Goal: Communication & Community: Answer question/provide support

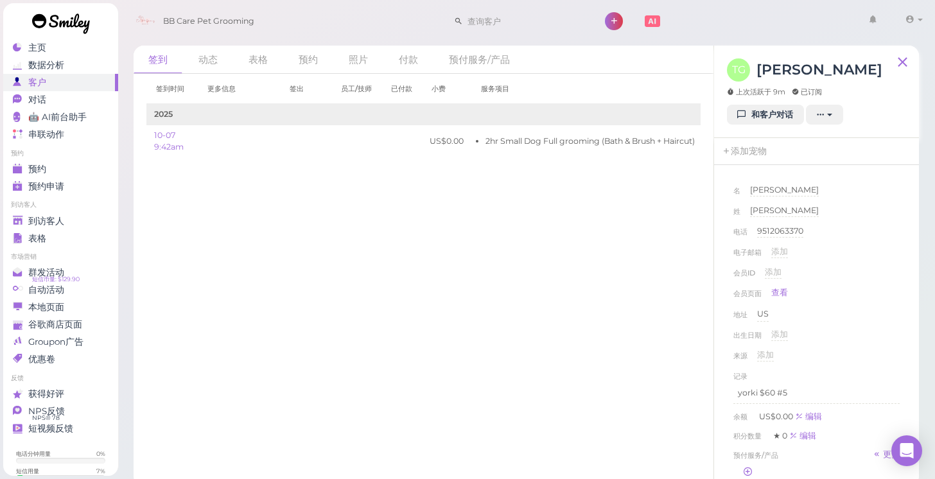
scroll to position [127, 0]
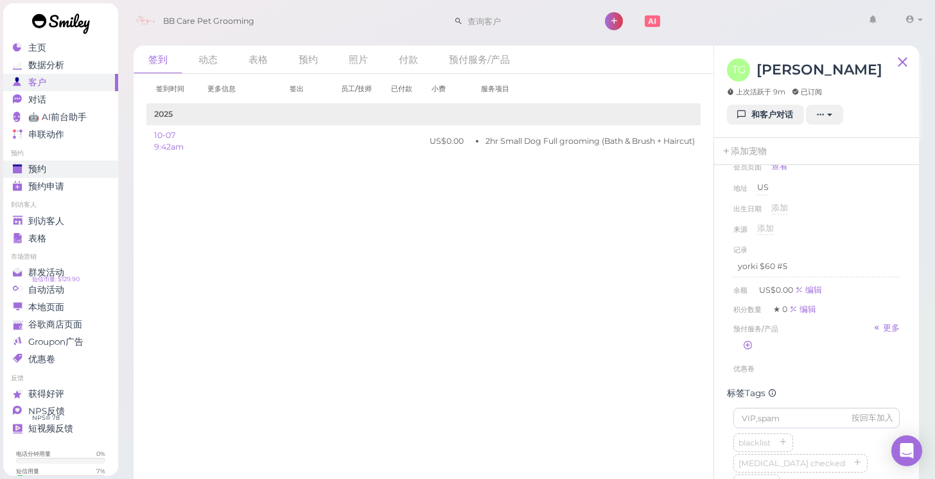
click at [45, 164] on span "预约" at bounding box center [37, 169] width 18 height 11
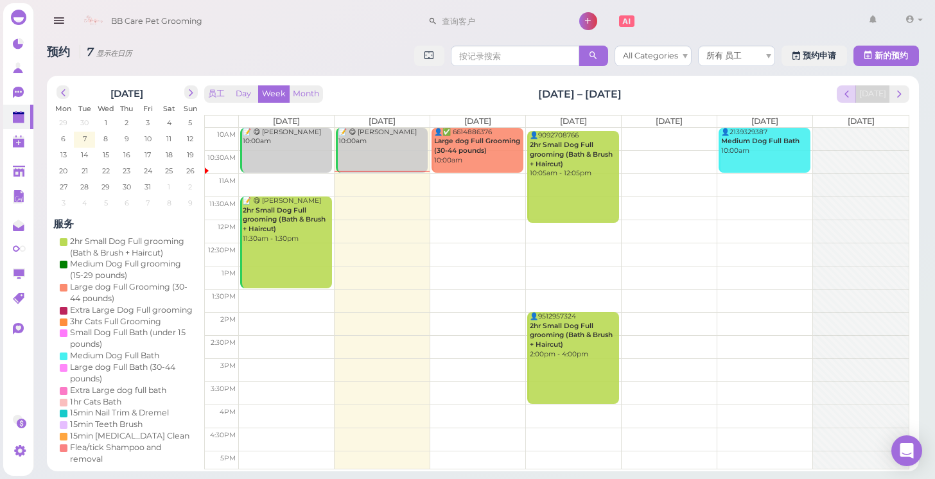
click at [851, 91] on span "prev" at bounding box center [847, 94] width 12 height 12
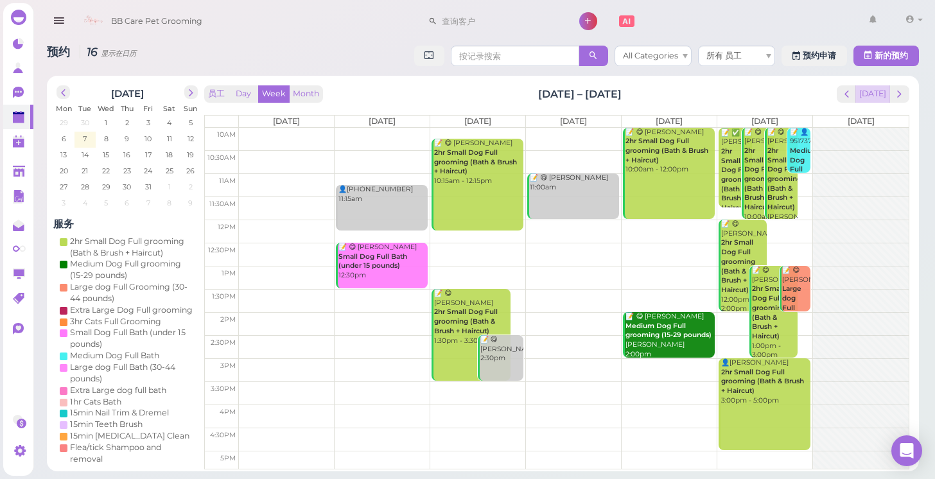
click at [870, 96] on button "[DATE]" at bounding box center [873, 93] width 35 height 17
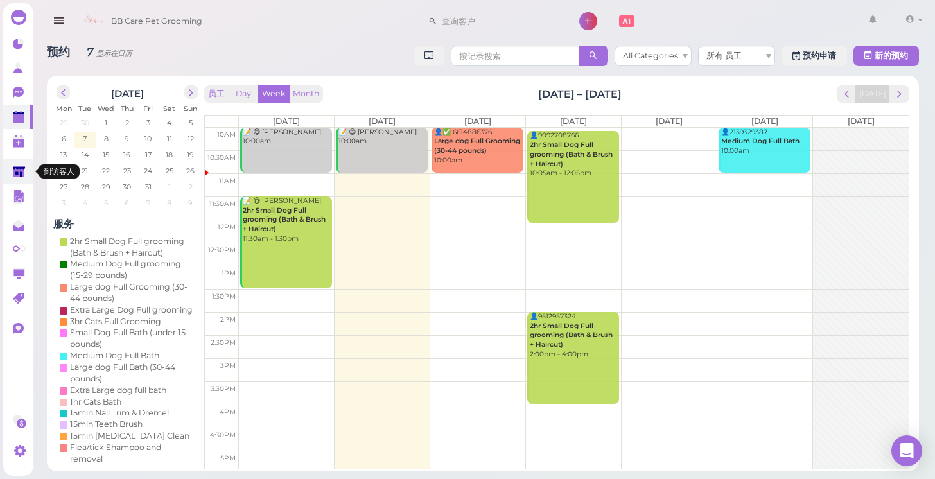
click at [20, 175] on icon at bounding box center [19, 172] width 12 height 10
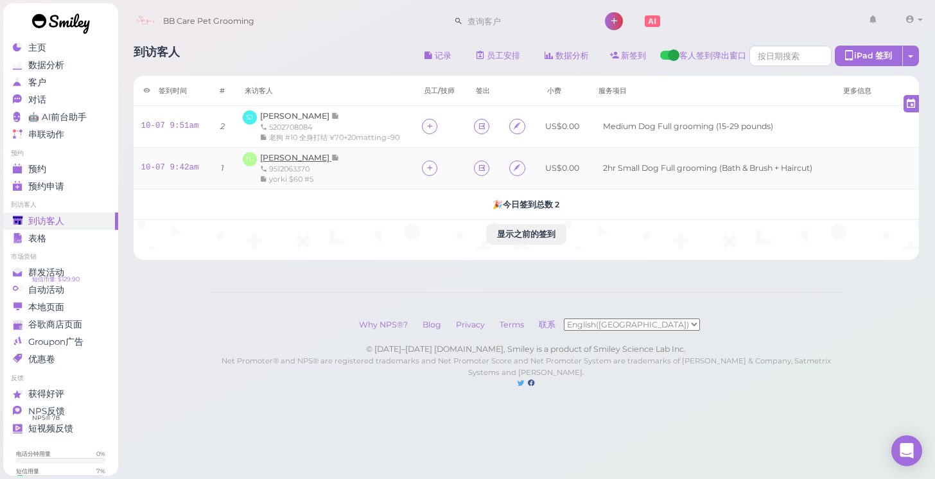
click at [307, 157] on span "[PERSON_NAME]" at bounding box center [295, 158] width 71 height 10
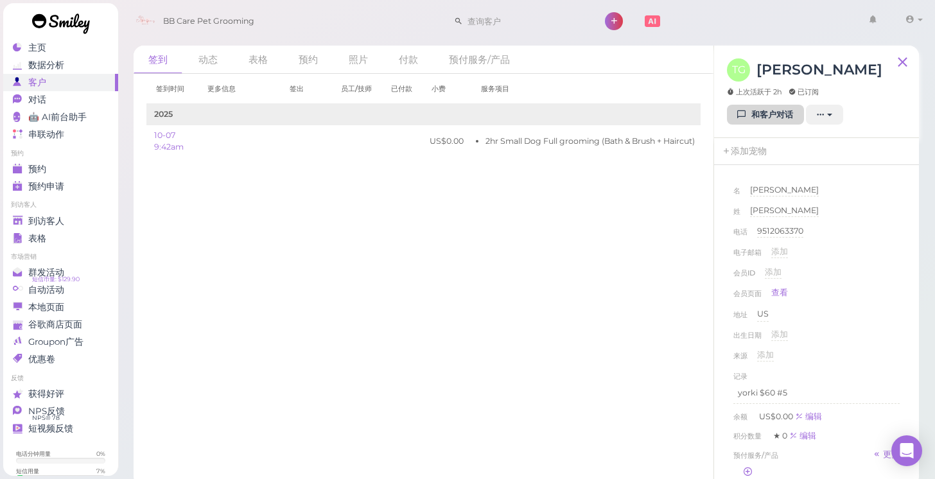
click at [773, 116] on link "和客户对话" at bounding box center [765, 115] width 77 height 21
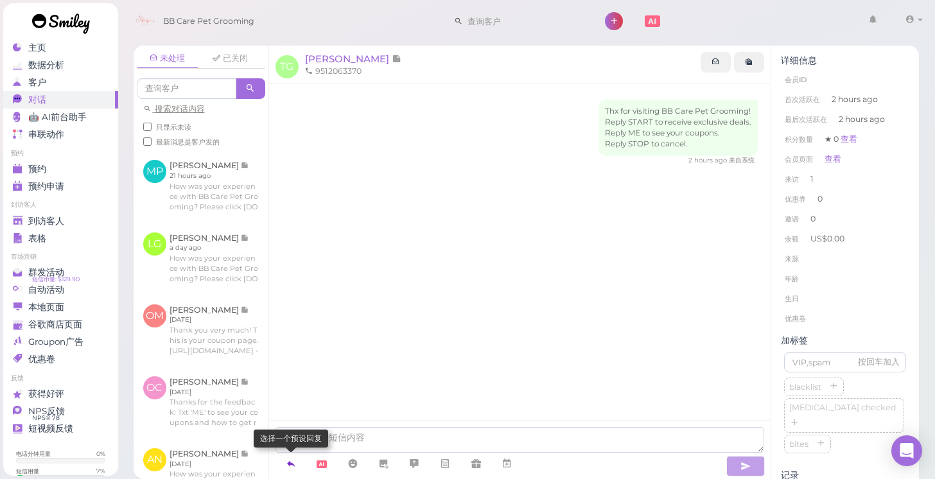
click at [291, 466] on icon at bounding box center [291, 463] width 10 height 13
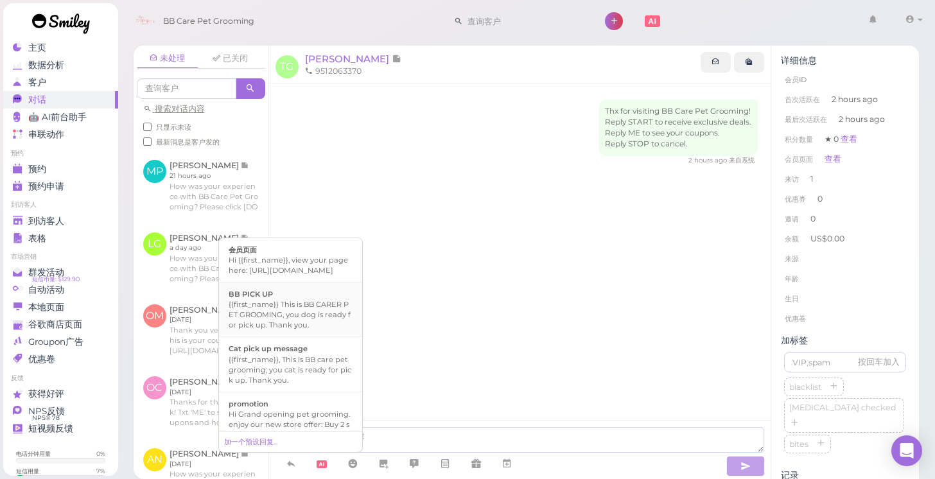
click at [290, 320] on div "{{first_name}} This is BB CARER PET GROOMING, you dog is ready for pick up. Tha…" at bounding box center [291, 314] width 124 height 31
type textarea "{{first_name}} This is BB CARER PET GROOMING, you dog is ready for pick up. Tha…"
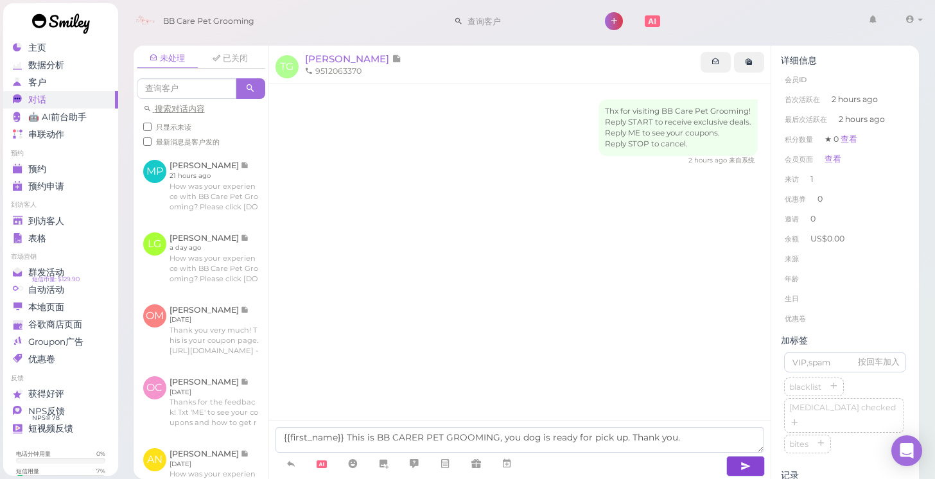
click at [744, 471] on icon "button" at bounding box center [746, 466] width 10 height 13
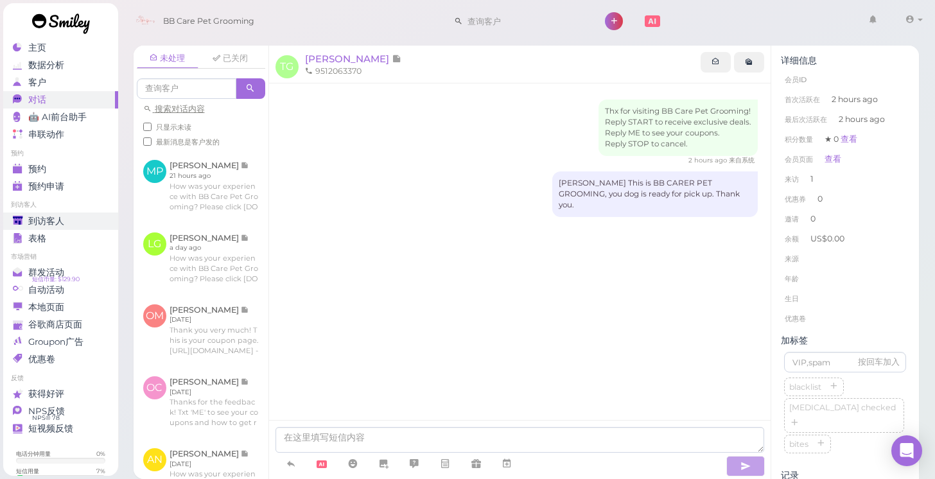
click at [57, 217] on span "到访客人" at bounding box center [46, 221] width 36 height 11
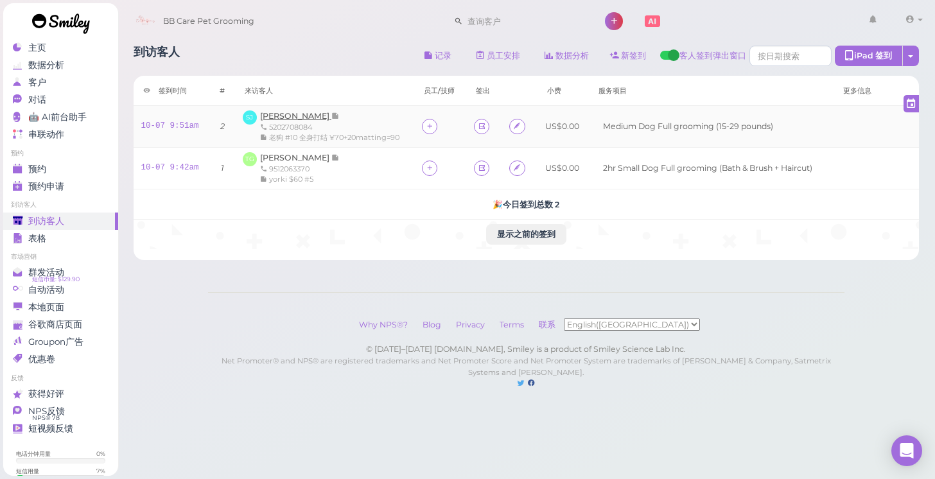
click at [270, 118] on span "[PERSON_NAME]" at bounding box center [295, 116] width 71 height 10
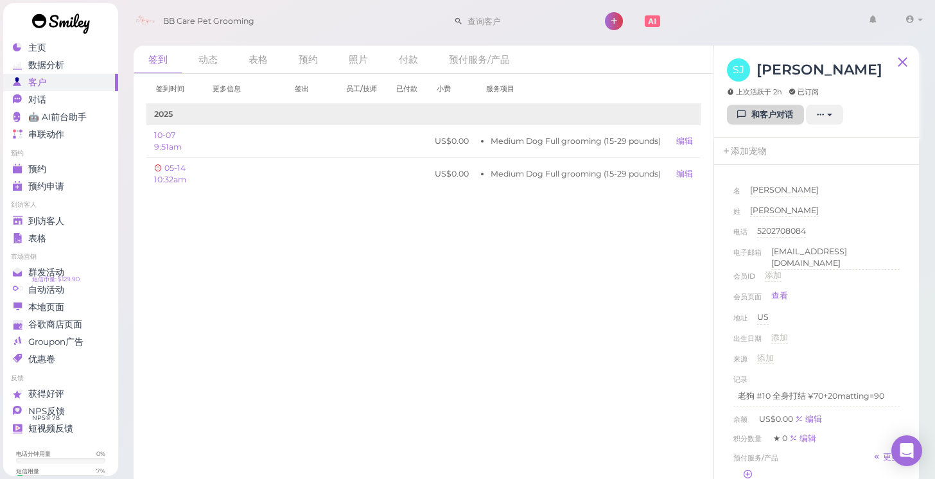
click at [746, 114] on icon at bounding box center [742, 115] width 8 height 10
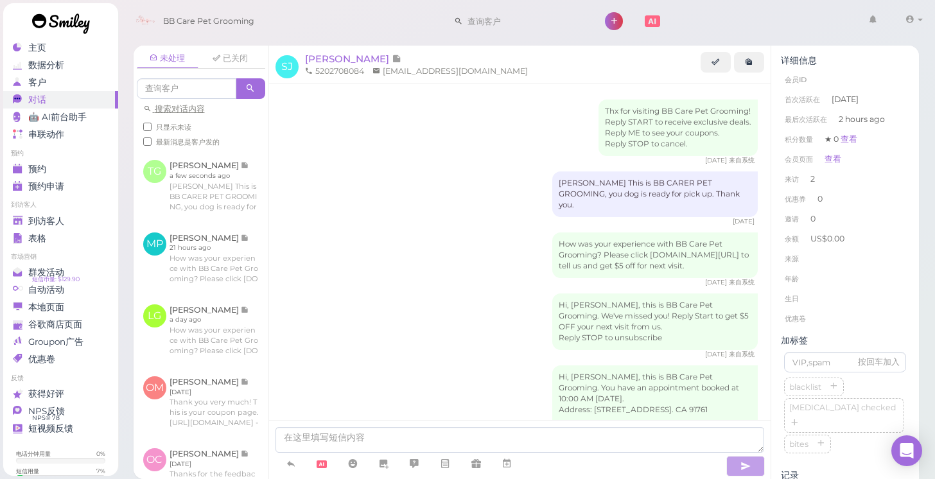
scroll to position [78, 0]
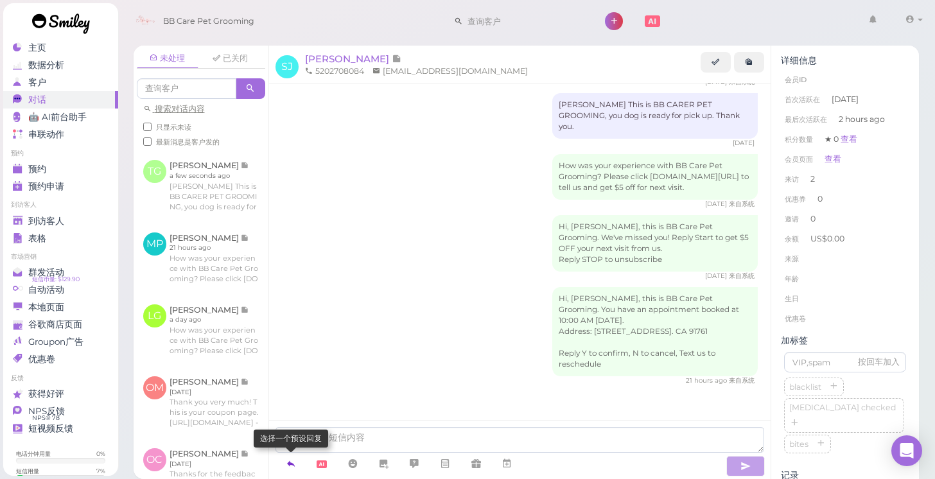
click at [293, 467] on icon at bounding box center [291, 463] width 10 height 13
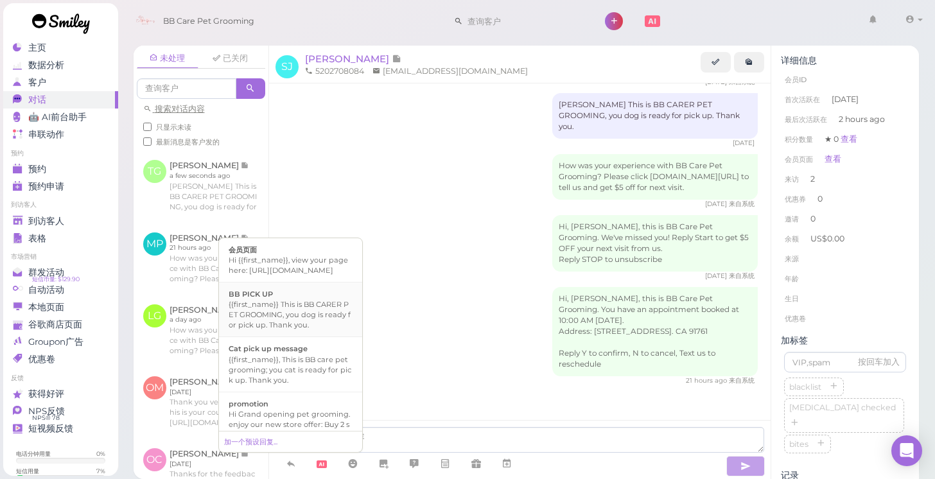
click at [292, 328] on div "{{first_name}} This is BB CARER PET GROOMING, you dog is ready for pick up. Tha…" at bounding box center [291, 314] width 124 height 31
type textarea "{{first_name}} This is BB CARER PET GROOMING, you dog is ready for pick up. Tha…"
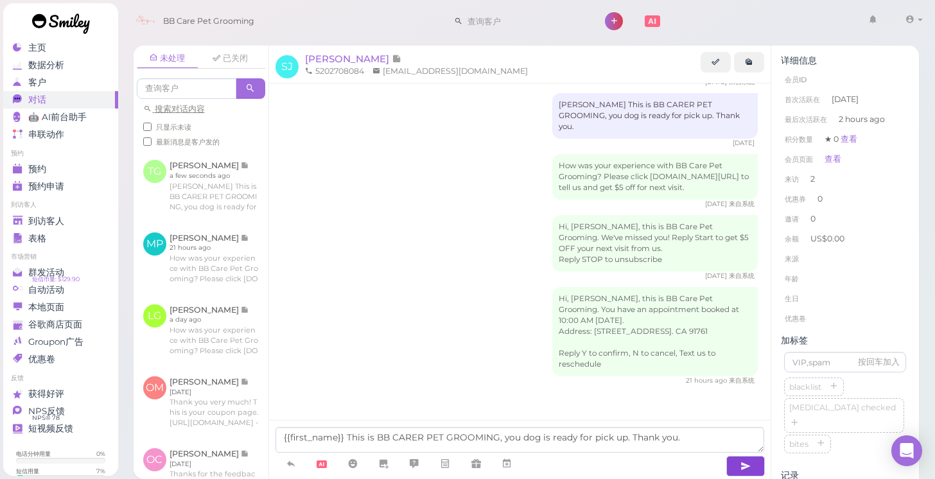
click at [744, 469] on icon "button" at bounding box center [746, 466] width 10 height 13
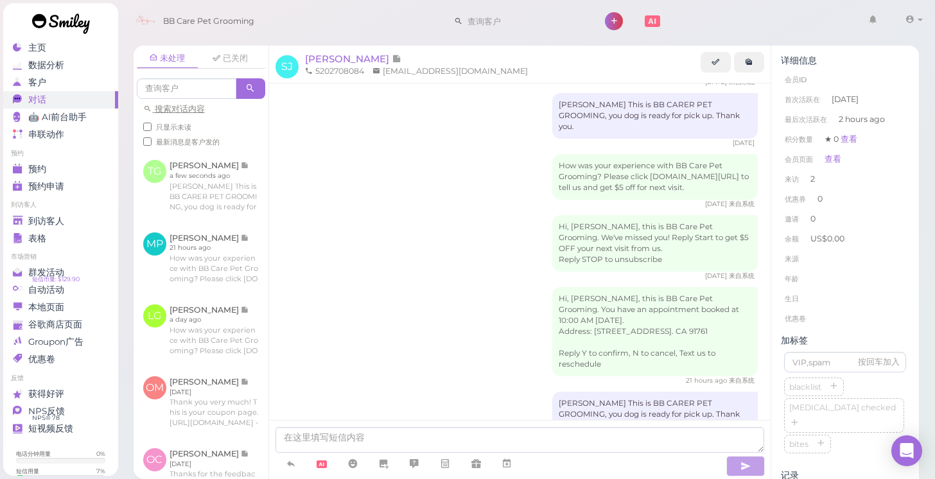
scroll to position [118, 0]
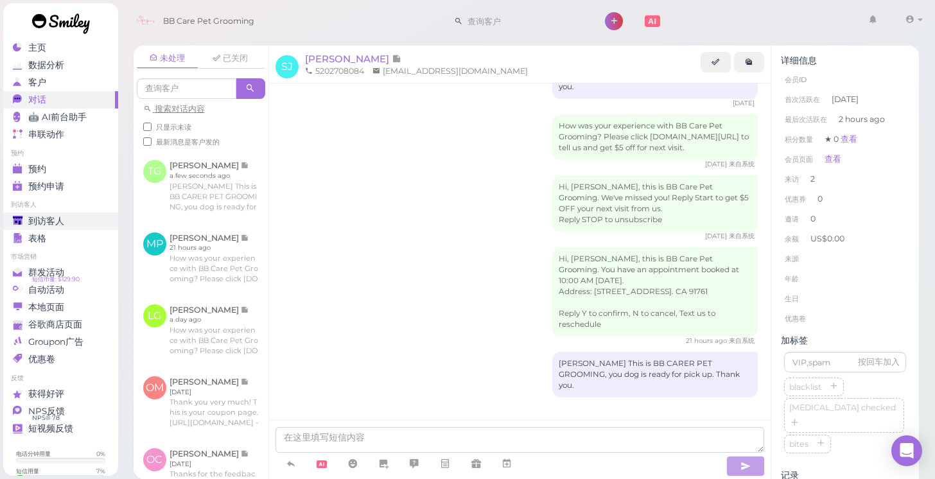
click at [33, 222] on span "到访客人" at bounding box center [46, 221] width 36 height 11
